Goal: Information Seeking & Learning: Learn about a topic

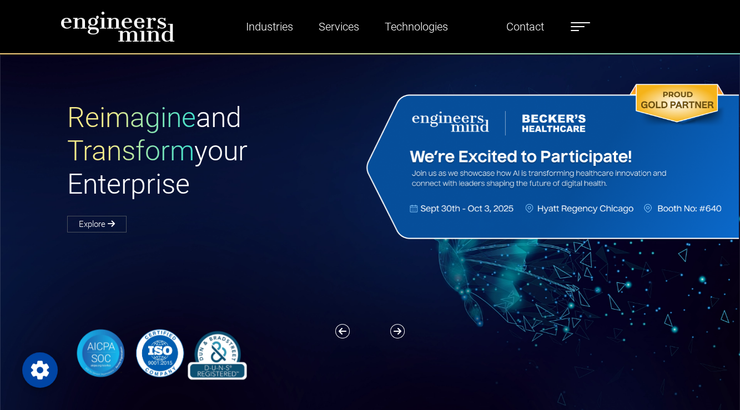
click at [319, 130] on h1 "Reimagine and Transform your Enterprise" at bounding box center [218, 151] width 303 height 100
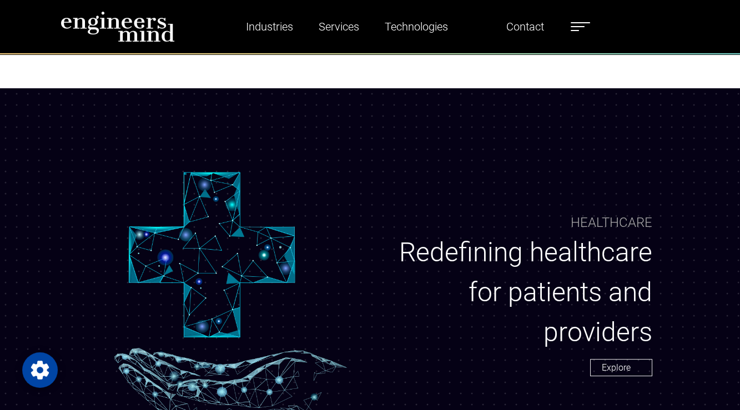
scroll to position [660, 0]
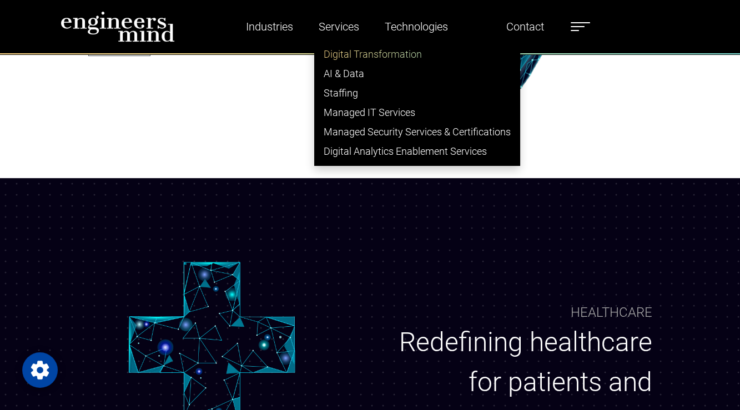
click at [338, 58] on link "Digital Transformation" at bounding box center [417, 53] width 205 height 19
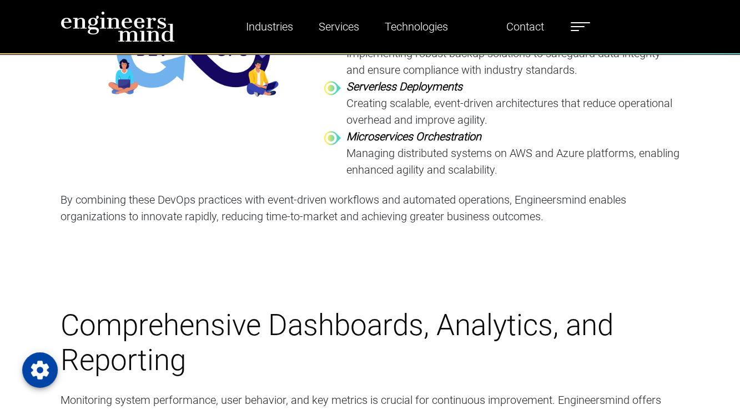
scroll to position [2711, 0]
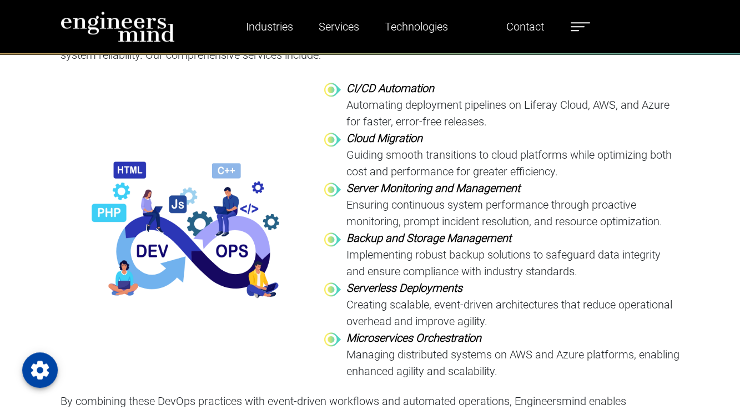
click at [364, 233] on strong "Backup and Storage Management" at bounding box center [429, 238] width 165 height 13
click at [377, 149] on p "Guiding smooth transitions to cloud platforms while optimizing both cost and pe…" at bounding box center [514, 163] width 334 height 33
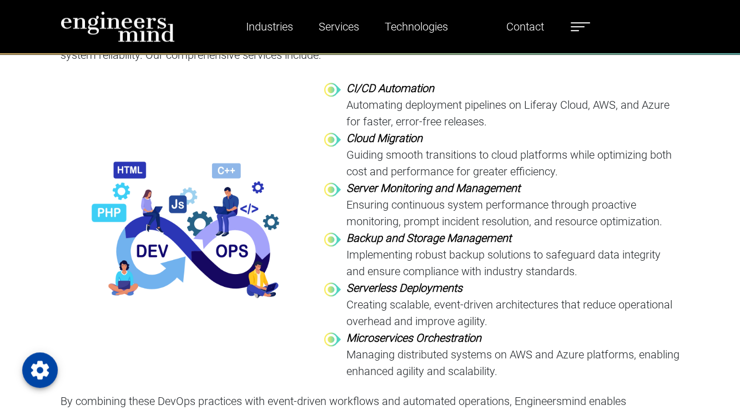
click at [377, 149] on p "Guiding smooth transitions to cloud platforms while optimizing both cost and pe…" at bounding box center [514, 163] width 334 height 33
click at [355, 87] on strong "CI/CD Automation" at bounding box center [391, 88] width 88 height 13
click at [374, 143] on strong "Cloud Migration" at bounding box center [385, 138] width 76 height 13
click at [369, 189] on strong "Server Monitoring and Management" at bounding box center [434, 188] width 174 height 13
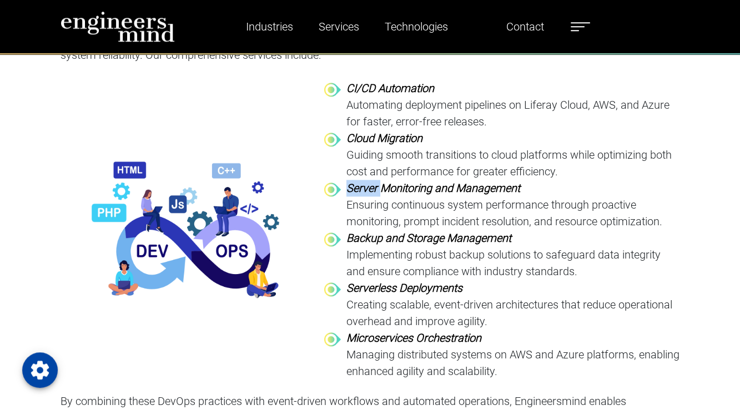
click at [369, 189] on strong "Server Monitoring and Management" at bounding box center [434, 188] width 174 height 13
click at [370, 227] on p "Ensuring continuous system performance through proactive monitoring, prompt inc…" at bounding box center [514, 213] width 334 height 33
click at [388, 285] on strong "Serverless Deployments" at bounding box center [405, 288] width 116 height 13
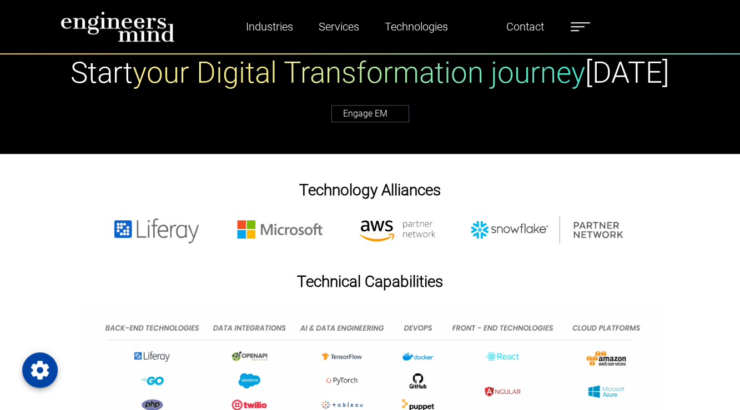
scroll to position [3641, 0]
